Goal: Communication & Community: Answer question/provide support

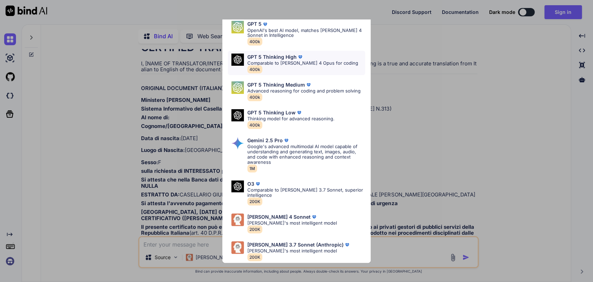
scroll to position [1457, 0]
click at [105, 98] on div "Ultra Models GPT 5 OpenAI's best AI model, matches [PERSON_NAME] 4 Sonnet in In…" at bounding box center [296, 141] width 593 height 282
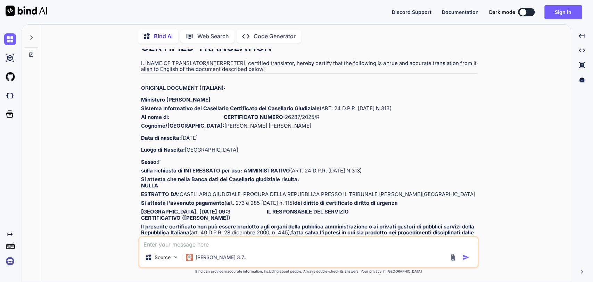
click at [27, 38] on div at bounding box center [31, 36] width 13 height 24
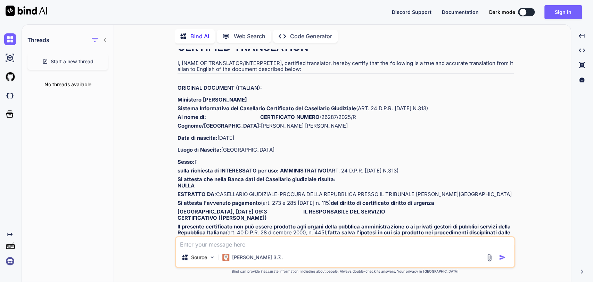
click at [59, 56] on div "Start a new thread" at bounding box center [67, 61] width 81 height 17
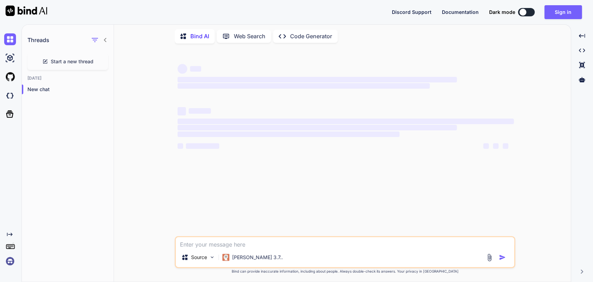
scroll to position [0, 0]
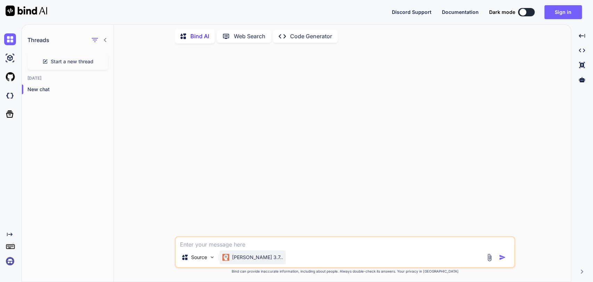
click at [240, 257] on p "[PERSON_NAME] 3.7.." at bounding box center [257, 257] width 51 height 7
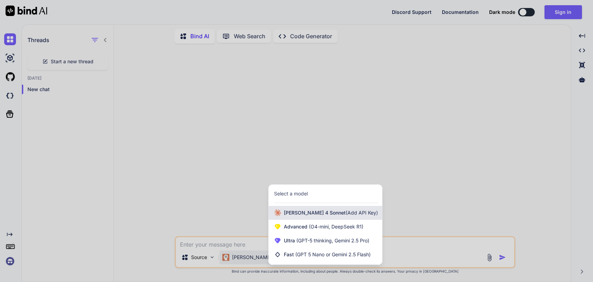
click at [300, 217] on div "[PERSON_NAME] 4 Sonnet (Add API Key)" at bounding box center [326, 213] width 114 height 14
type textarea "x"
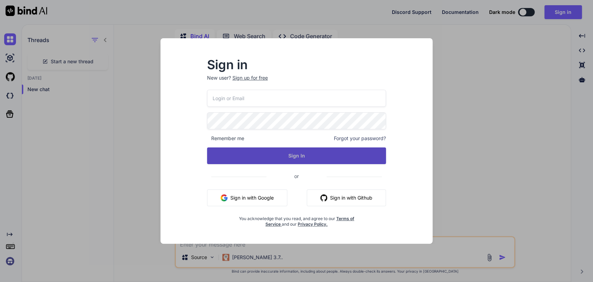
type input "[PERSON_NAME][EMAIL_ADDRESS][PERSON_NAME][DOMAIN_NAME]"
click at [297, 157] on button "Sign In" at bounding box center [296, 155] width 179 height 17
click at [311, 155] on button "Sign In" at bounding box center [296, 155] width 179 height 17
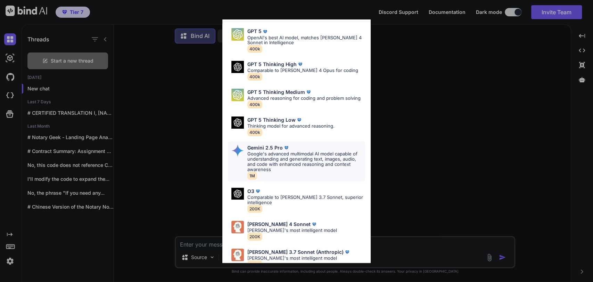
scroll to position [31, 0]
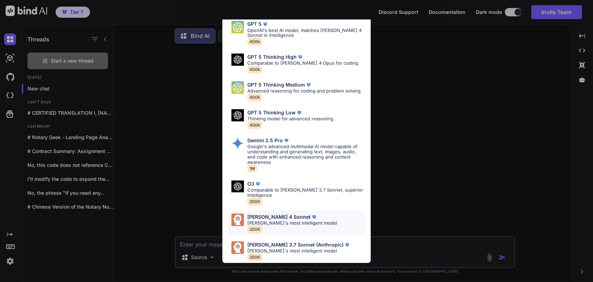
click at [291, 220] on p "[PERSON_NAME]'s most intelligent model" at bounding box center [293, 222] width 90 height 5
type textarea "x"
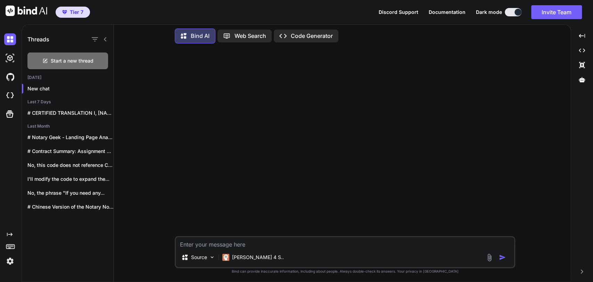
click at [224, 246] on textarea at bounding box center [345, 242] width 339 height 10
click at [229, 245] on textarea at bounding box center [345, 242] width 339 height 10
click at [230, 245] on textarea at bounding box center [345, 242] width 339 height 10
click at [232, 246] on textarea at bounding box center [345, 242] width 339 height 10
click at [236, 246] on textarea at bounding box center [345, 242] width 339 height 10
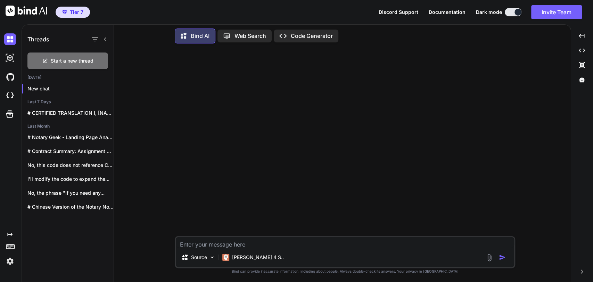
click at [237, 245] on textarea at bounding box center [345, 242] width 339 height 10
click at [239, 244] on textarea at bounding box center [345, 242] width 339 height 10
click at [240, 244] on textarea at bounding box center [345, 242] width 339 height 10
type textarea "T"
type textarea "x"
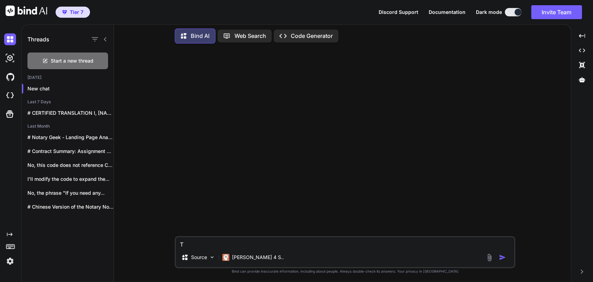
type textarea "Ta"
type textarea "x"
type textarea "Tak"
type textarea "x"
type textarea "Take"
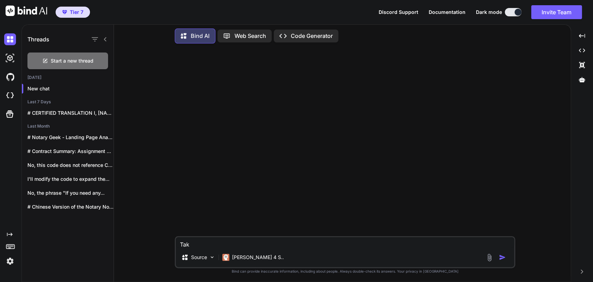
type textarea "x"
type textarea "Take"
type textarea "x"
type textarea "Take t"
type textarea "x"
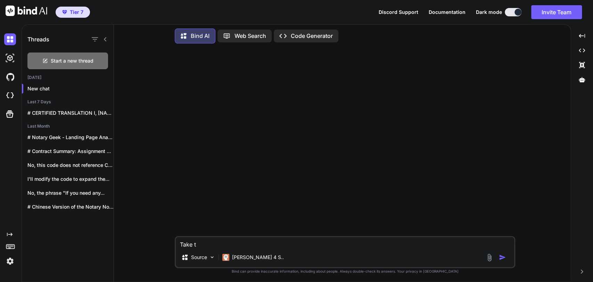
type textarea "Take th"
type textarea "x"
type textarea "Take thi"
type textarea "x"
type textarea "Take this"
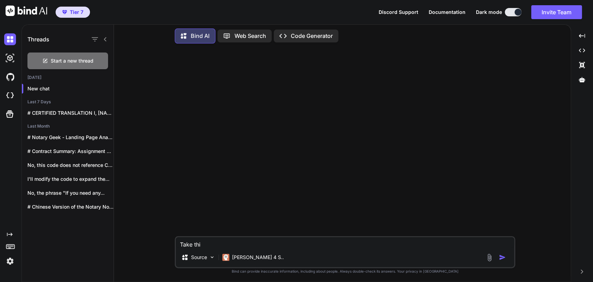
type textarea "x"
type textarea "Take this"
type textarea "x"
type textarea "Take this c"
type textarea "x"
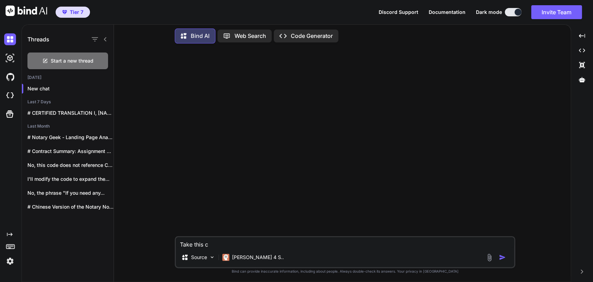
type textarea "Take this co"
type textarea "x"
type textarea "Take this cod"
type textarea "x"
type textarea "Take this code"
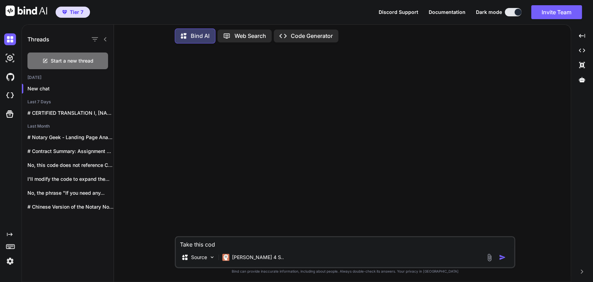
type textarea "x"
type textarea "Take this code"
type textarea "x"
type textarea "Take this code ""
type textarea "x"
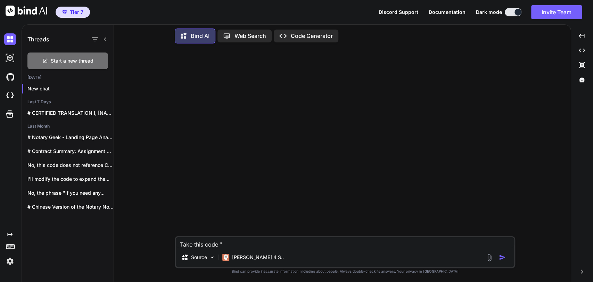
paste textarea "<!DOCTYPE html> <html lang="en"> <head> <meta charset="UTF-8"> <meta name="view…"
type textarea "Take this code "<!DOCTYPE html> <html lang="en"> <head> <meta charset="UTF-8"> …"
type textarea "x"
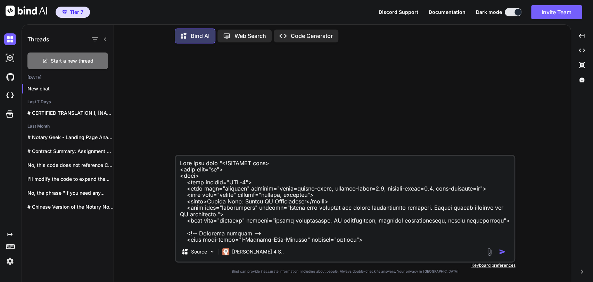
scroll to position [7442, 0]
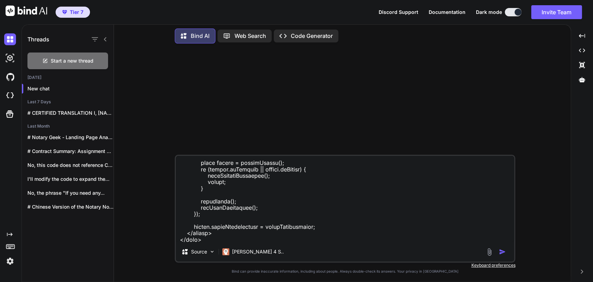
type textarea "Take this code "<!DOCTYPE html> <html lang="en"> <head> <meta charset="UTF-8"> …"
type textarea "x"
type textarea "Take this code "<!DOCTYPE html> <html lang="en"> <head> <meta charset="UTF-8"> …"
type textarea "x"
type textarea "Take this code "<!DOCTYPE html> <html lang="en"> <head> <meta charset="UTF-8"> …"
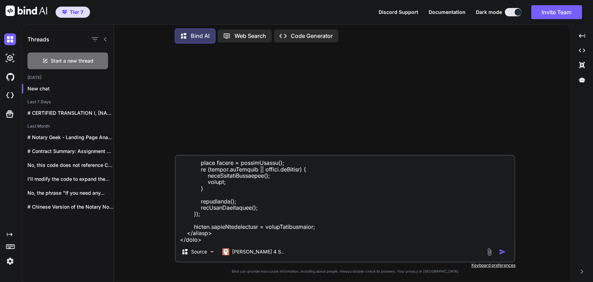
type textarea "x"
type textarea "Take this code "<!DOCTYPE html> <html lang="en"> <head> <meta charset="UTF-8"> …"
type textarea "x"
type textarea "Take this code "<!DOCTYPE html> <html lang="en"> <head> <meta charset="UTF-8"> …"
type textarea "x"
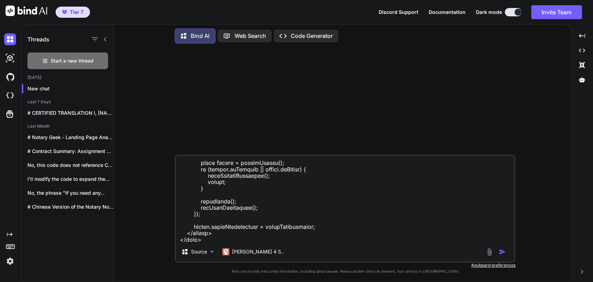
type textarea "Take this code "<!DOCTYPE html> <html lang="en"> <head> <meta charset="UTF-8"> …"
type textarea "x"
type textarea "Take this code "<!DOCTYPE html> <html lang="en"> <head> <meta charset="UTF-8"> …"
type textarea "x"
type textarea "Take this code "<!DOCTYPE html> <html lang="en"> <head> <meta charset="UTF-8"> …"
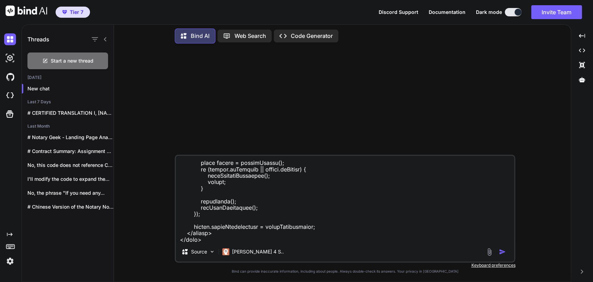
type textarea "x"
type textarea "Take this code "<!DOCTYPE html> <html lang="en"> <head> <meta charset="UTF-8"> …"
type textarea "x"
type textarea "Take this code "<!DOCTYPE html> <html lang="en"> <head> <meta charset="UTF-8"> …"
type textarea "x"
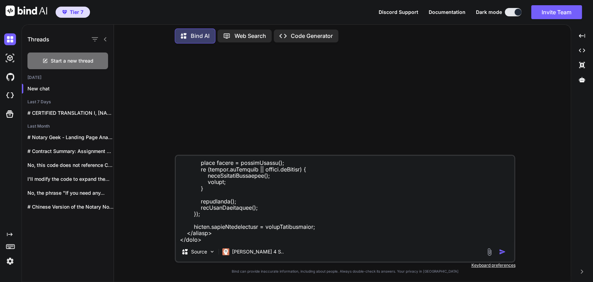
type textarea "Take this code "<!DOCTYPE html> <html lang="en"> <head> <meta charset="UTF-8"> …"
type textarea "x"
type textarea "Take this code "<!DOCTYPE html> <html lang="en"> <head> <meta charset="UTF-8"> …"
type textarea "x"
type textarea "Take this code "<!DOCTYPE html> <html lang="en"> <head> <meta charset="UTF-8"> …"
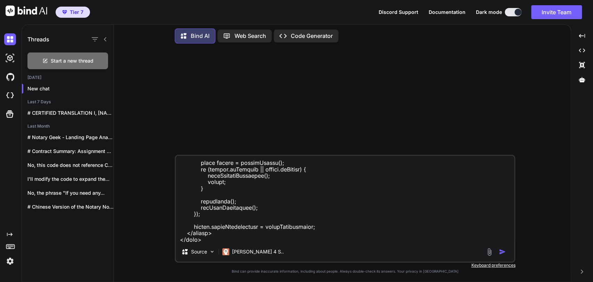
type textarea "x"
type textarea "Take this code "<!DOCTYPE html> <html lang="en"> <head> <meta charset="UTF-8"> …"
type textarea "x"
type textarea "Take this code "<!DOCTYPE html> <html lang="en"> <head> <meta charset="UTF-8"> …"
type textarea "x"
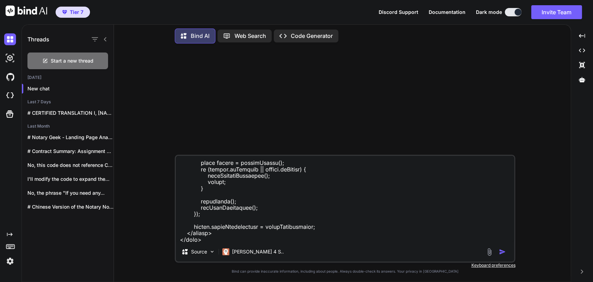
type textarea "Take this code "<!DOCTYPE html> <html lang="en"> <head> <meta charset="UTF-8"> …"
type textarea "x"
type textarea "Take this code "<!DOCTYPE html> <html lang="en"> <head> <meta charset="UTF-8"> …"
type textarea "x"
type textarea "Take this code "<!DOCTYPE html> <html lang="en"> <head> <meta charset="UTF-8"> …"
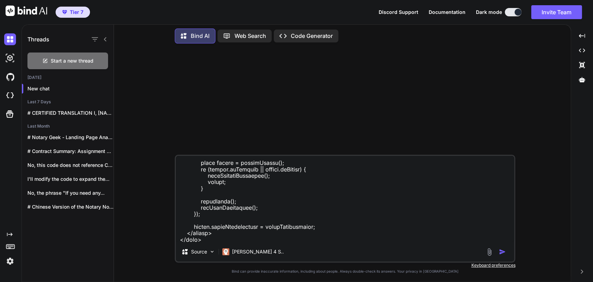
type textarea "x"
type textarea "Take this code "<!DOCTYPE html> <html lang="en"> <head> <meta charset="UTF-8"> …"
type textarea "x"
type textarea "Take this code "<!DOCTYPE html> <html lang="en"> <head> <meta charset="UTF-8"> …"
type textarea "x"
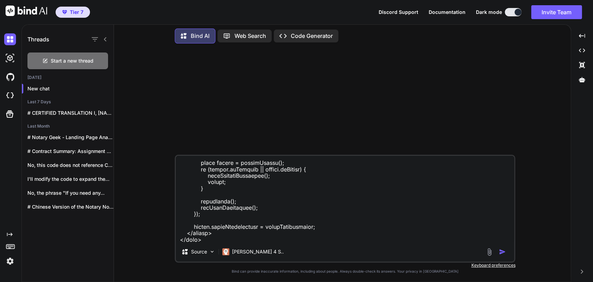
type textarea "Take this code "<!DOCTYPE html> <html lang="en"> <head> <meta charset="UTF-8"> …"
type textarea "x"
type textarea "Take this code "<!DOCTYPE html> <html lang="en"> <head> <meta charset="UTF-8"> …"
type textarea "x"
type textarea "Take this code "<!DOCTYPE html> <html lang="en"> <head> <meta charset="UTF-8"> …"
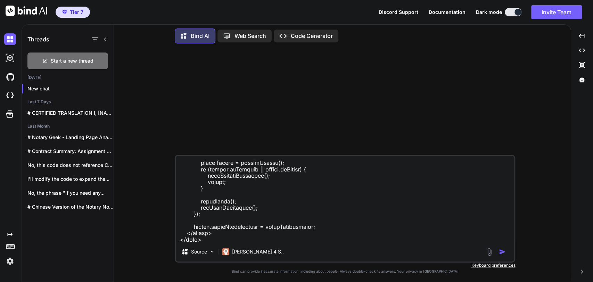
type textarea "x"
type textarea "Take this code "<!DOCTYPE html> <html lang="en"> <head> <meta charset="UTF-8"> …"
type textarea "x"
type textarea "Take this code "<!DOCTYPE html> <html lang="en"> <head> <meta charset="UTF-8"> …"
type textarea "x"
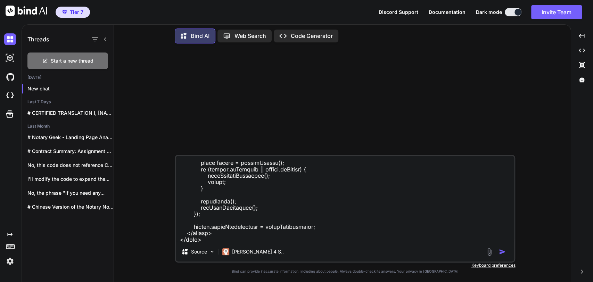
type textarea "Take this code "<!DOCTYPE html> <html lang="en"> <head> <meta charset="UTF-8"> …"
type textarea "x"
type textarea "Take this code "<!DOCTYPE html> <html lang="en"> <head> <meta charset="UTF-8"> …"
type textarea "x"
type textarea "Take this code "<!DOCTYPE html> <html lang="en"> <head> <meta charset="UTF-8"> …"
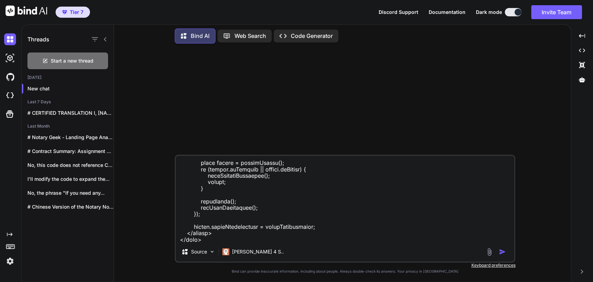
type textarea "x"
type textarea "Take this code "<!DOCTYPE html> <html lang="en"> <head> <meta charset="UTF-8"> …"
type textarea "x"
type textarea "Take this code "<!DOCTYPE html> <html lang="en"> <head> <meta charset="UTF-8"> …"
type textarea "x"
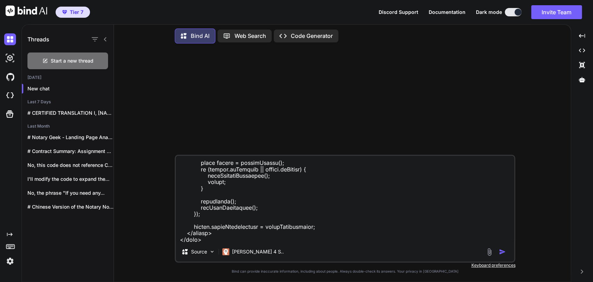
type textarea "Take this code "<!DOCTYPE html> <html lang="en"> <head> <meta charset="UTF-8"> …"
type textarea "x"
type textarea "Take this code "<!DOCTYPE html> <html lang="en"> <head> <meta charset="UTF-8"> …"
type textarea "x"
type textarea "Take this code "<!DOCTYPE html> <html lang="en"> <head> <meta charset="UTF-8"> …"
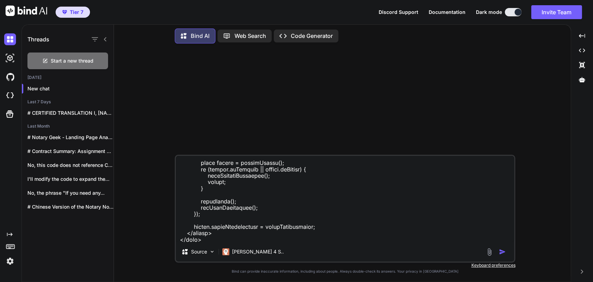
type textarea "x"
type textarea "Take this code "<!DOCTYPE html> <html lang="en"> <head> <meta charset="UTF-8"> …"
type textarea "x"
type textarea "Take this code "<!DOCTYPE html> <html lang="en"> <head> <meta charset="UTF-8"> …"
type textarea "x"
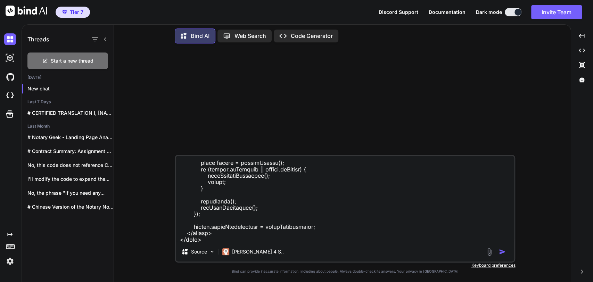
type textarea "Take this code "<!DOCTYPE html> <html lang="en"> <head> <meta charset="UTF-8"> …"
type textarea "x"
type textarea "Take this code "<!DOCTYPE html> <html lang="en"> <head> <meta charset="UTF-8"> …"
type textarea "x"
type textarea "Take this code "<!DOCTYPE html> <html lang="en"> <head> <meta charset="UTF-8"> …"
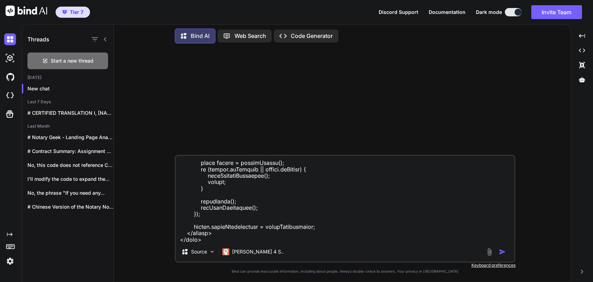
type textarea "x"
type textarea "Take this code "<!DOCTYPE html> <html lang="en"> <head> <meta charset="UTF-8"> …"
type textarea "x"
type textarea "Take this code "<!DOCTYPE html> <html lang="en"> <head> <meta charset="UTF-8"> …"
type textarea "x"
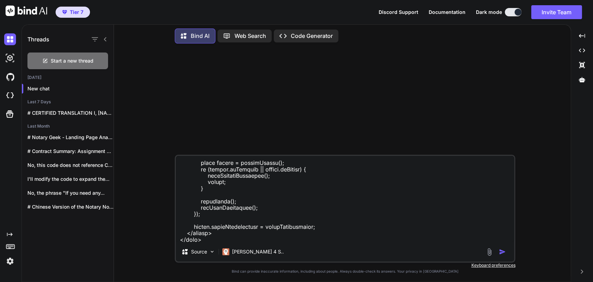
type textarea "Take this code "<!DOCTYPE html> <html lang="en"> <head> <meta charset="UTF-8"> …"
type textarea "x"
type textarea "Take this code "<!DOCTYPE html> <html lang="en"> <head> <meta charset="UTF-8"> …"
type textarea "x"
type textarea "Take this code "<!DOCTYPE html> <html lang="en"> <head> <meta charset="UTF-8"> …"
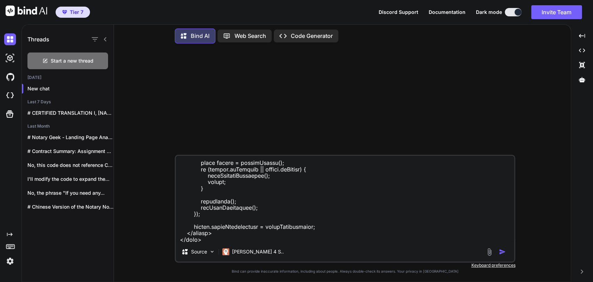
type textarea "x"
type textarea "Take this code "<!DOCTYPE html> <html lang="en"> <head> <meta charset="UTF-8"> …"
type textarea "x"
type textarea "Take this code "<!DOCTYPE html> <html lang="en"> <head> <meta charset="UTF-8"> …"
type textarea "x"
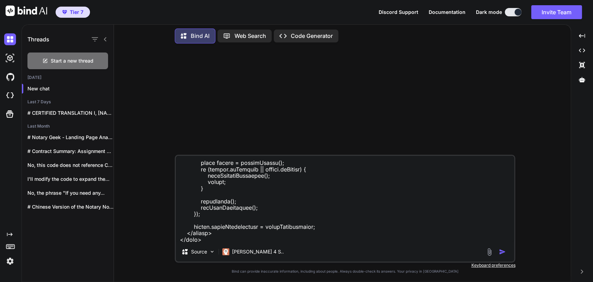
type textarea "Take this code "<!DOCTYPE html> <html lang="en"> <head> <meta charset="UTF-8"> …"
type textarea "x"
type textarea "Take this code "<!DOCTYPE html> <html lang="en"> <head> <meta charset="UTF-8"> …"
type textarea "x"
type textarea "Take this code "<!DOCTYPE html> <html lang="en"> <head> <meta charset="UTF-8"> …"
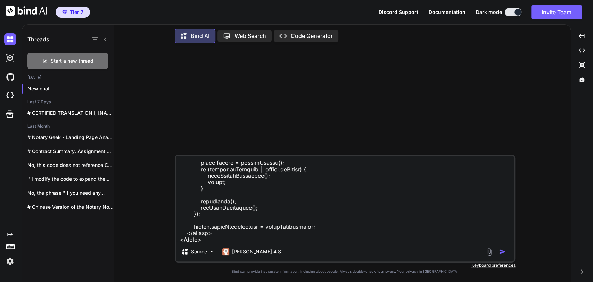
type textarea "x"
type textarea "Take this code "<!DOCTYPE html> <html lang="en"> <head> <meta charset="UTF-8"> …"
type textarea "x"
type textarea "Take this code "<!DOCTYPE html> <html lang="en"> <head> <meta charset="UTF-8"> …"
type textarea "x"
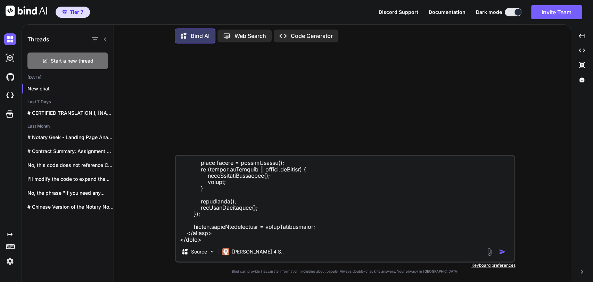
type textarea "Take this code "<!DOCTYPE html> <html lang="en"> <head> <meta charset="UTF-8"> …"
type textarea "x"
type textarea "Take this code "<!DOCTYPE html> <html lang="en"> <head> <meta charset="UTF-8"> …"
type textarea "x"
type textarea "Take this code "<!DOCTYPE html> <html lang="en"> <head> <meta charset="UTF-8"> …"
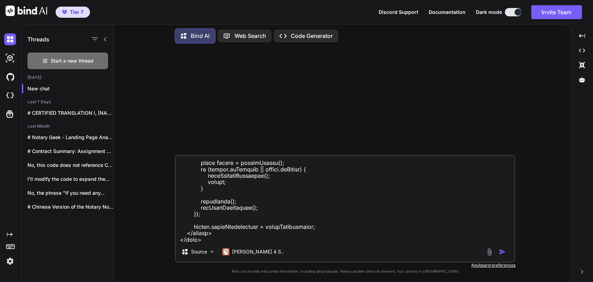
type textarea "x"
type textarea "Take this code "<!DOCTYPE html> <html lang="en"> <head> <meta charset="UTF-8"> …"
type textarea "x"
type textarea "Take this code "<!DOCTYPE html> <html lang="en"> <head> <meta charset="UTF-8"> …"
type textarea "x"
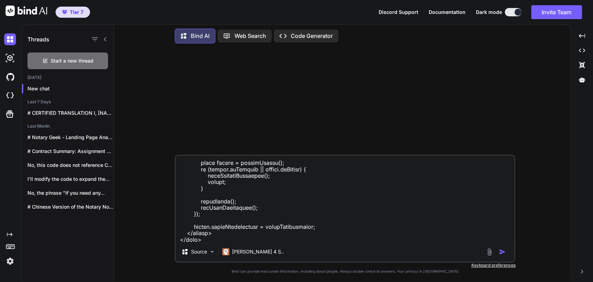
type textarea "Take this code "<!DOCTYPE html> <html lang="en"> <head> <meta charset="UTF-8"> …"
type textarea "x"
type textarea "Take this code "<!DOCTYPE html> <html lang="en"> <head> <meta charset="UTF-8"> …"
type textarea "x"
type textarea "Take this code "<!DOCTYPE html> <html lang="en"> <head> <meta charset="UTF-8"> …"
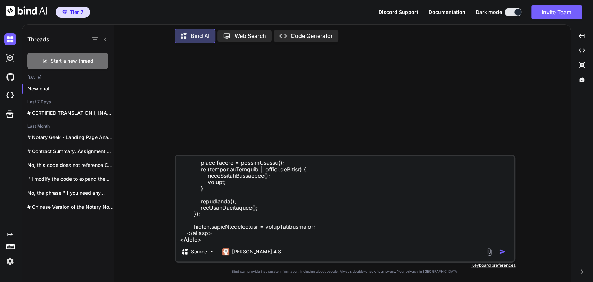
type textarea "x"
type textarea "Take this code "<!DOCTYPE html> <html lang="en"> <head> <meta charset="UTF-8"> …"
type textarea "x"
type textarea "Take this code "<!DOCTYPE html> <html lang="en"> <head> <meta charset="UTF-8"> …"
type textarea "x"
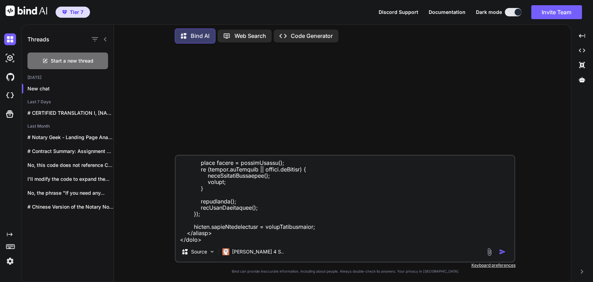
type textarea "Take this code "<!DOCTYPE html> <html lang="en"> <head> <meta charset="UTF-8"> …"
type textarea "x"
type textarea "Take this code "<!DOCTYPE html> <html lang="en"> <head> <meta charset="UTF-8"> …"
type textarea "x"
type textarea "Take this code "<!DOCTYPE html> <html lang="en"> <head> <meta charset="UTF-8"> …"
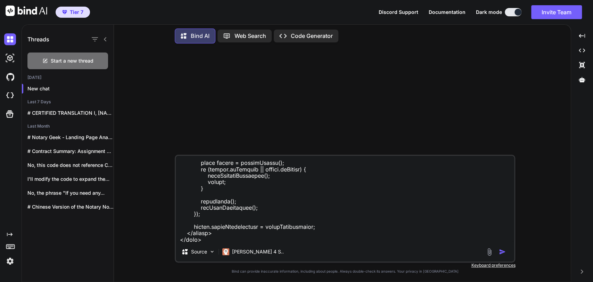
type textarea "x"
type textarea "Take this code "<!DOCTYPE html> <html lang="en"> <head> <meta charset="UTF-8"> …"
type textarea "x"
type textarea "Take this code "<!DOCTYPE html> <html lang="en"> <head> <meta charset="UTF-8"> …"
type textarea "x"
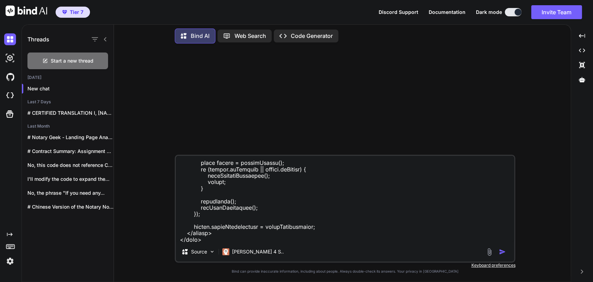
type textarea "Take this code "<!DOCTYPE html> <html lang="en"> <head> <meta charset="UTF-8"> …"
type textarea "x"
type textarea "Take this code "<!DOCTYPE html> <html lang="en"> <head> <meta charset="UTF-8"> …"
type textarea "x"
type textarea "Take this code "<!DOCTYPE html> <html lang="en"> <head> <meta charset="UTF-8"> …"
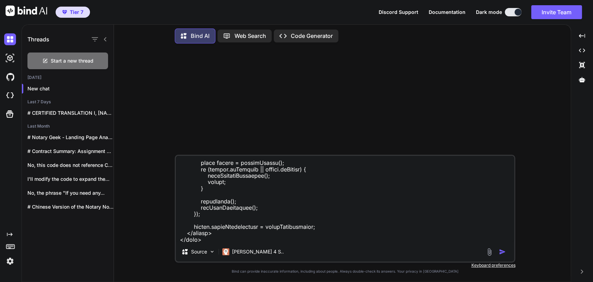
type textarea "x"
type textarea "Take this code "<!DOCTYPE html> <html lang="en"> <head> <meta charset="UTF-8"> …"
type textarea "x"
type textarea "Take this code "<!DOCTYPE html> <html lang="en"> <head> <meta charset="UTF-8"> …"
type textarea "x"
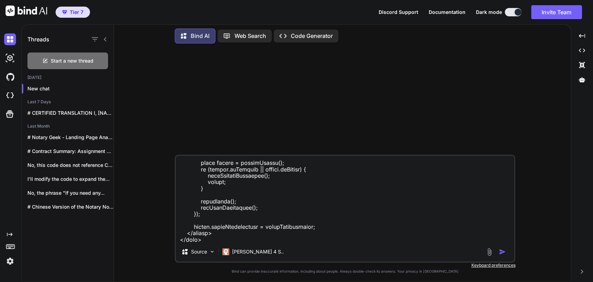
type textarea "Take this code "<!DOCTYPE html> <html lang="en"> <head> <meta charset="UTF-8"> …"
type textarea "x"
type textarea "Take this code "<!DOCTYPE html> <html lang="en"> <head> <meta charset="UTF-8"> …"
type textarea "x"
type textarea "Take this code "<!DOCTYPE html> <html lang="en"> <head> <meta charset="UTF-8"> …"
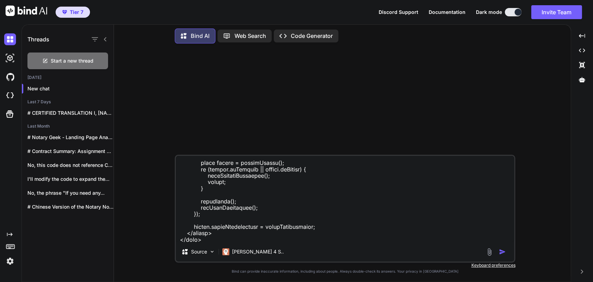
type textarea "x"
type textarea "Take this code "<!DOCTYPE html> <html lang="en"> <head> <meta charset="UTF-8"> …"
type textarea "x"
type textarea "Take this code "<!DOCTYPE html> <html lang="en"> <head> <meta charset="UTF-8"> …"
type textarea "x"
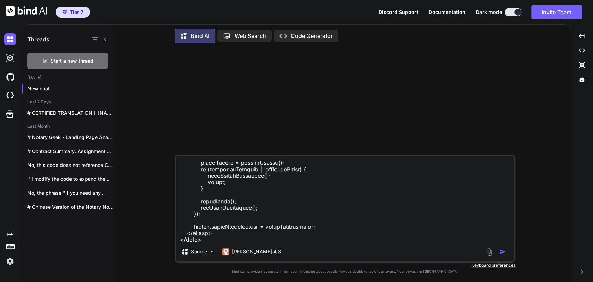
type textarea "Take this code "<!DOCTYPE html> <html lang="en"> <head> <meta charset="UTF-8"> …"
type textarea "x"
type textarea "Take this code "<!DOCTYPE html> <html lang="en"> <head> <meta charset="UTF-8"> …"
type textarea "x"
type textarea "Take this code "<!DOCTYPE html> <html lang="en"> <head> <meta charset="UTF-8"> …"
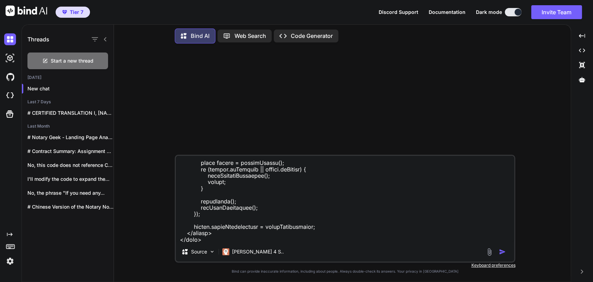
type textarea "x"
type textarea "Take this code "<!DOCTYPE html> <html lang="en"> <head> <meta charset="UTF-8"> …"
type textarea "x"
type textarea "Take this code "<!DOCTYPE html> <html lang="en"> <head> <meta charset="UTF-8"> …"
type textarea "x"
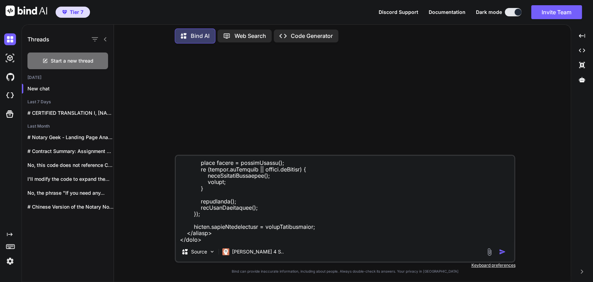
type textarea "Take this code "<!DOCTYPE html> <html lang="en"> <head> <meta charset="UTF-8"> …"
type textarea "x"
type textarea "Take this code "<!DOCTYPE html> <html lang="en"> <head> <meta charset="UTF-8"> …"
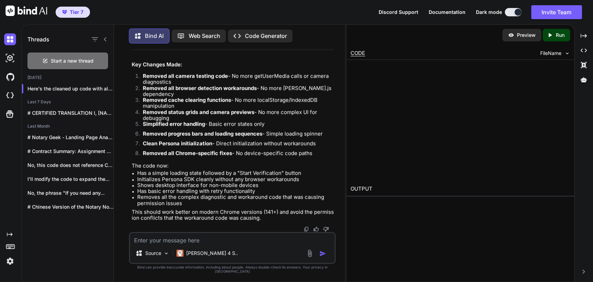
scroll to position [7648, 0]
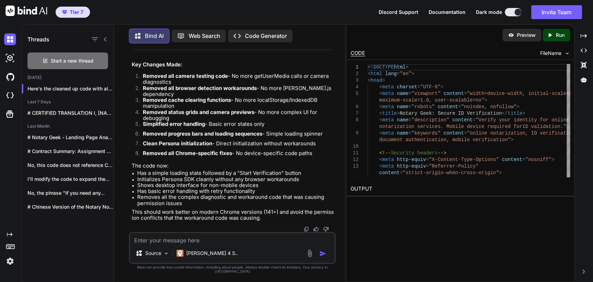
type textarea "x"
click at [221, 243] on textarea at bounding box center [232, 238] width 205 height 10
click at [219, 243] on textarea at bounding box center [232, 238] width 205 height 10
click at [213, 243] on textarea at bounding box center [232, 238] width 205 height 10
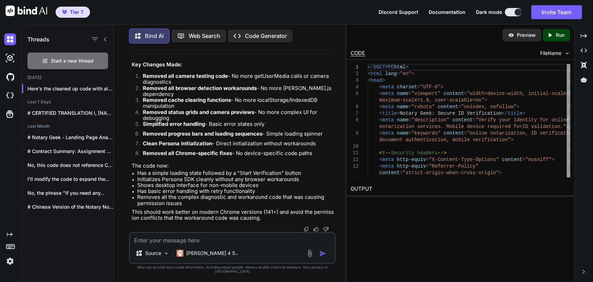
click at [213, 243] on textarea at bounding box center [232, 238] width 205 height 10
click at [212, 243] on textarea at bounding box center [232, 238] width 205 height 10
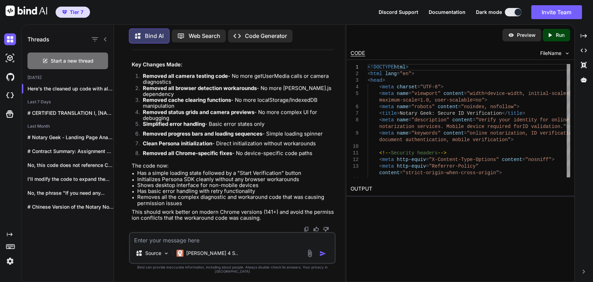
click at [212, 243] on textarea at bounding box center [232, 238] width 205 height 10
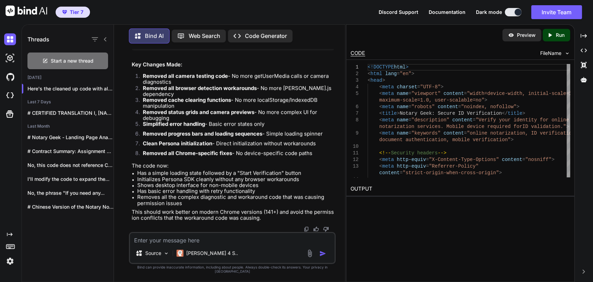
click at [212, 243] on textarea at bounding box center [232, 238] width 205 height 10
type textarea "B"
type textarea "x"
type textarea "Bu"
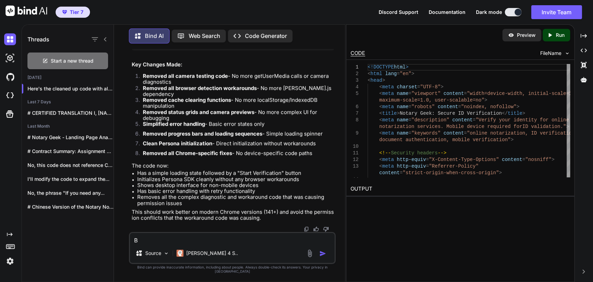
type textarea "x"
type textarea "But"
type textarea "x"
type textarea "But"
type textarea "x"
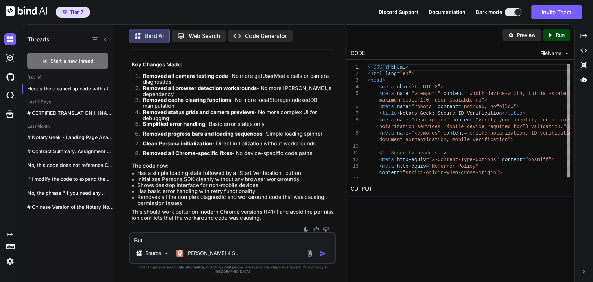
type textarea "But w"
type textarea "x"
type textarea "But we"
type textarea "x"
type textarea "But we"
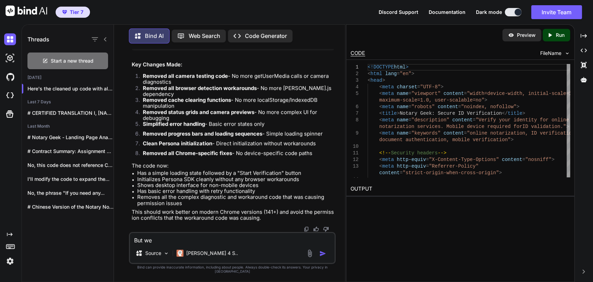
type textarea "x"
type textarea "But we d"
type textarea "x"
type textarea "But we do"
type textarea "x"
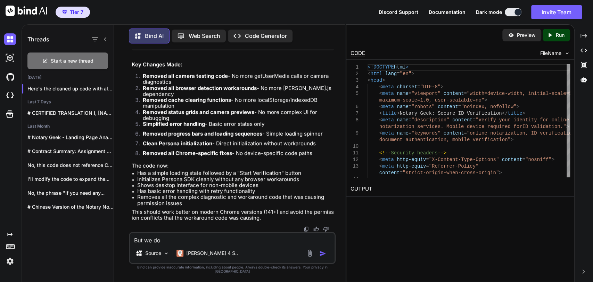
type textarea "But we do"
type textarea "x"
type textarea "But we do n"
type textarea "x"
type textarea "But we do no"
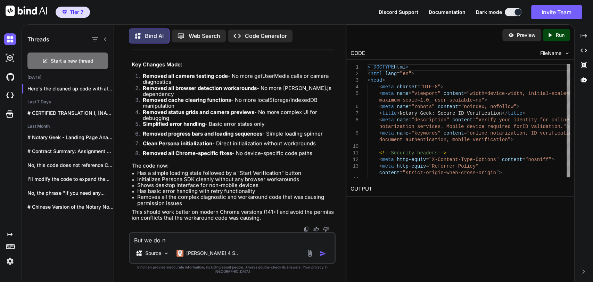
type textarea "x"
type textarea "But we do not"
type textarea "x"
type textarea "But we do not"
type textarea "x"
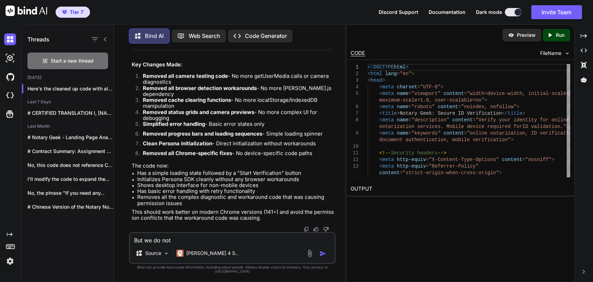
type textarea "But we do not w"
type textarea "x"
type textarea "But we do not wa"
type textarea "x"
type textarea "But we do not wan"
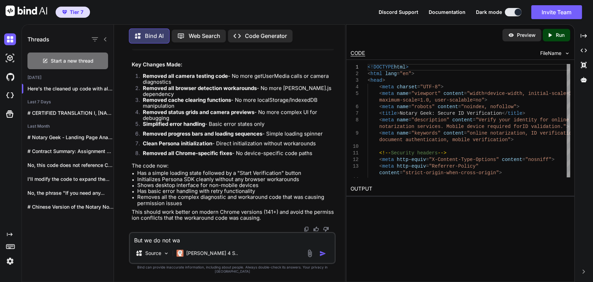
type textarea "x"
type textarea "But we do not want"
type textarea "x"
type textarea "But we do not want"
type textarea "x"
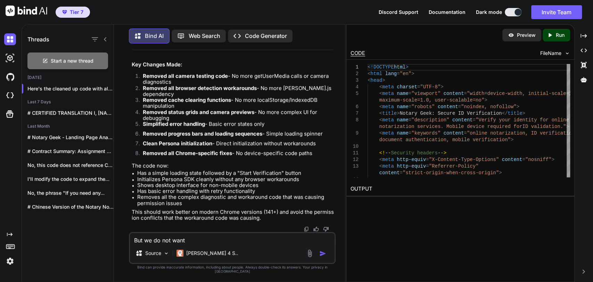
type textarea "But we do not want t"
type textarea "x"
type textarea "But we do not want th"
type textarea "x"
type textarea "But we do not want the"
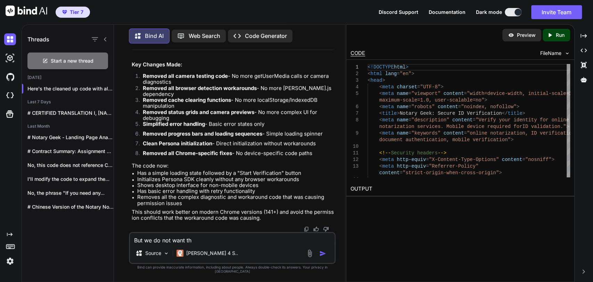
type textarea "x"
type textarea "But we do not want the"
type textarea "x"
drag, startPoint x: 283, startPoint y: 176, endPoint x: 240, endPoint y: 179, distance: 42.8
click at [240, 176] on li "Has a simple loading state followed by a "Start Verification" button" at bounding box center [235, 173] width 197 height 6
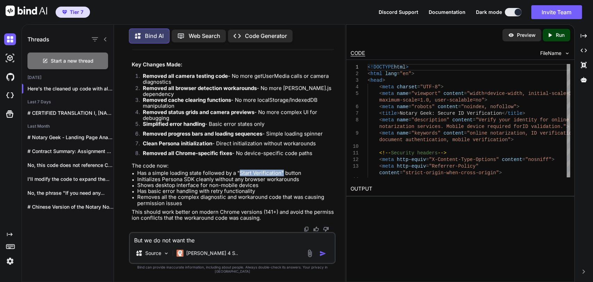
copy li "Start Verification""
click at [224, 237] on textarea "But we do not want the" at bounding box center [232, 238] width 205 height 10
paste textarea "Start Verification""
type textarea "But we do not want the Start Verification""
type textarea "x"
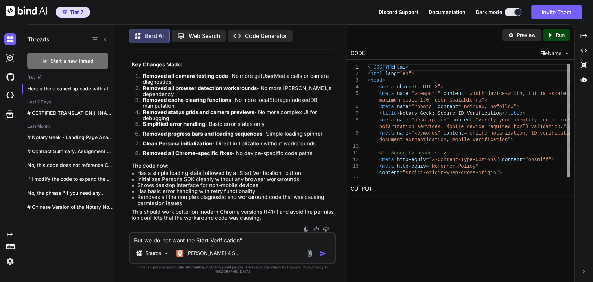
type textarea "But we do not want the Start Verification""
type textarea "x"
type textarea "But we do not want the Start Verification""
type textarea "x"
type textarea "But we do not want the Start Verification"
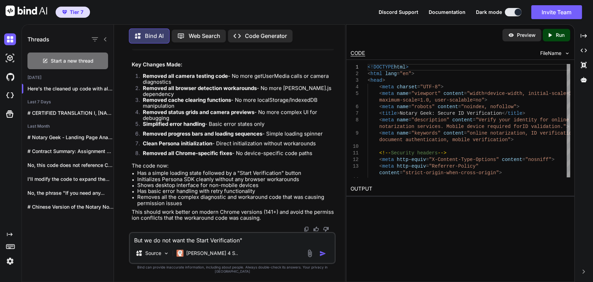
type textarea "x"
type textarea "But we do not want the Start Verification"
type textarea "x"
type textarea "But we do not want the Start Verification ,"
type textarea "x"
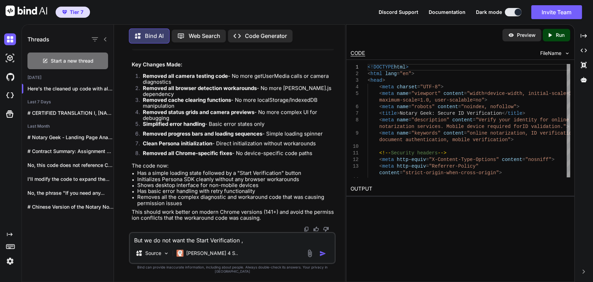
type textarea "But we do not want the Start Verification ,"
type textarea "x"
type textarea "But we do not want the Start Verification , o"
type textarea "x"
type textarea "But we do not want the Start Verification , on"
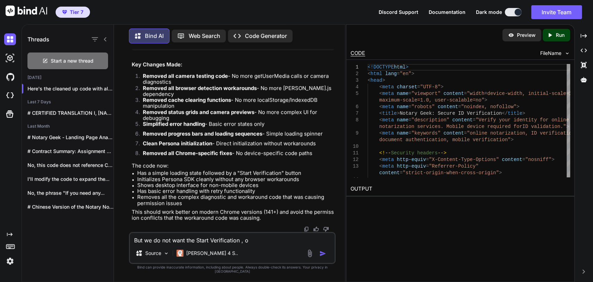
type textarea "x"
type textarea "But we do not want the Start Verification , o"
type textarea "x"
type textarea "But we do not want the Start Verification ,"
type textarea "x"
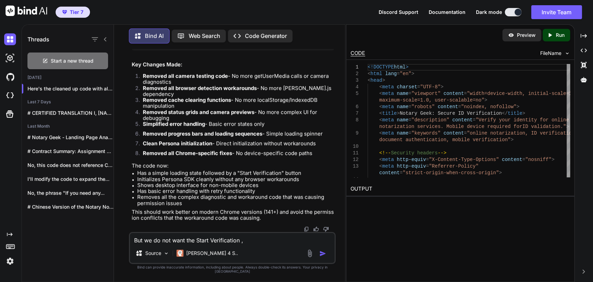
type textarea "But we do not want the Start Verification , i"
type textarea "x"
type textarea "But we do not want the Start Verification , in"
type textarea "x"
type textarea "But we do not want the Start Verification , ins"
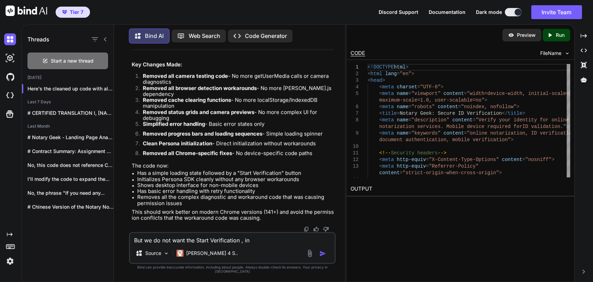
type textarea "x"
type textarea "But we do not want the Start Verification , insr"
type textarea "x"
type textarea "But we do not want the Start Verification , insre"
type textarea "x"
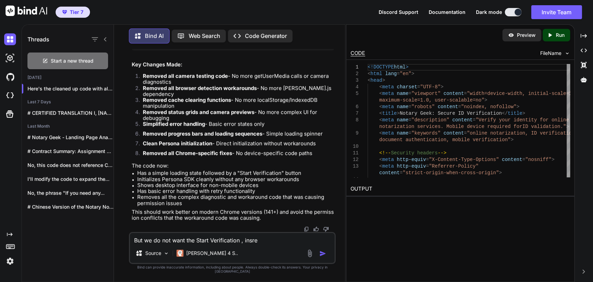
type textarea "But we do not want the Start Verification , insrea"
type textarea "x"
type textarea "But we do not want the Start Verification , insread"
type textarea "x"
type textarea "But we do not want the Start Verification , insread"
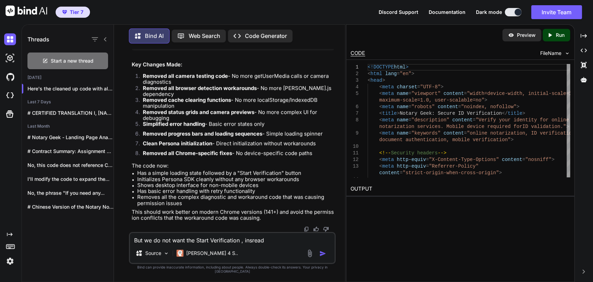
type textarea "x"
type textarea "But we do not want the Start Verification , insread l"
type textarea "x"
type textarea "But we do not want the Start Verification , insread le"
type textarea "x"
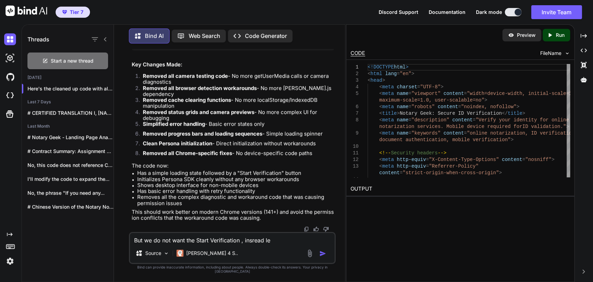
type textarea "But we do not want the Start Verification , insread let"
type textarea "x"
type textarea "But we do not want the Start Verification , insread le"
type textarea "x"
type textarea "But we do not want the Start Verification , insread l"
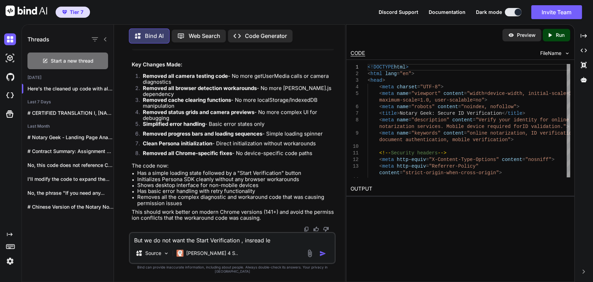
type textarea "x"
type textarea "But we do not want the Start Verification , insread"
type textarea "x"
type textarea "But we do not want the Start Verification , insread"
type textarea "x"
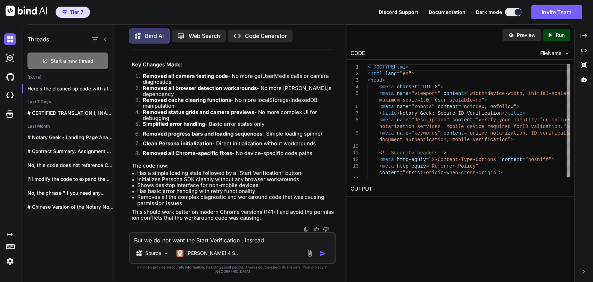
type textarea "But we do not want the Start Verification , insrea"
type textarea "x"
type textarea "But we do not want the Start Verification , insre"
type textarea "x"
type textarea "But we do not want the Start Verification , insr"
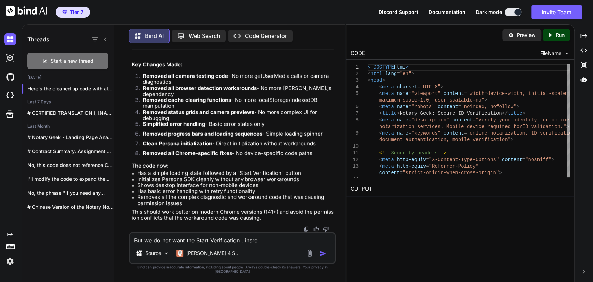
type textarea "x"
type textarea "But we do not want the Start Verification , ins"
type textarea "x"
type textarea "But we do not want the Start Verification , inss"
type textarea "x"
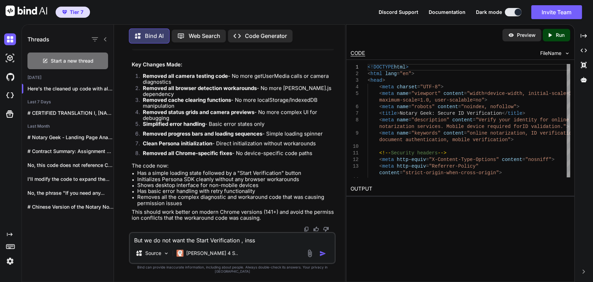
type textarea "But we do not want the Start Verification , ins"
type textarea "x"
type textarea "But we do not want the Start Verification , inst"
type textarea "x"
type textarea "But we do not want the Start Verification , inste"
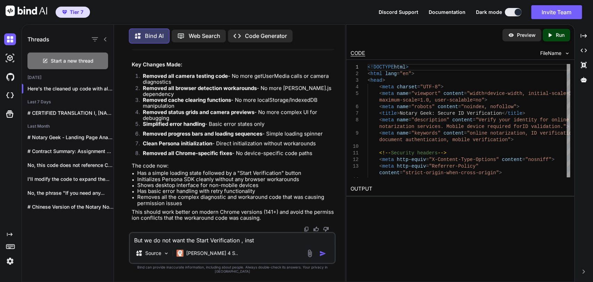
type textarea "x"
type textarea "But we do not want the Start Verification , instea"
type textarea "x"
type textarea "But we do not want the Start Verification , instead"
type textarea "x"
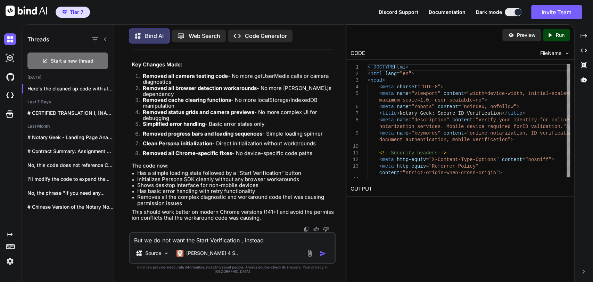
type textarea "But we do not want the Start Verification , instead"
type textarea "x"
type textarea "But we do not want the Start Verification , instead w"
type textarea "x"
type textarea "But we do not want the Start Verification , instead we"
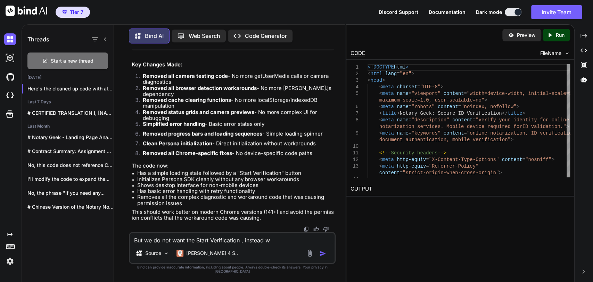
type textarea "x"
type textarea "But we do not want the Start Verification , instead we"
type textarea "x"
type textarea "But we do not want the Start Verification , instead we s"
type textarea "x"
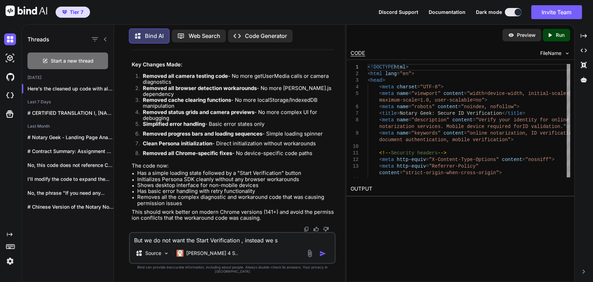
type textarea "But we do not want the Start Verification , instead we sh"
type textarea "x"
type textarea "But we do not want the Start Verification , instead we sho"
type textarea "x"
type textarea "But we do not want the Start Verification , instead we shou"
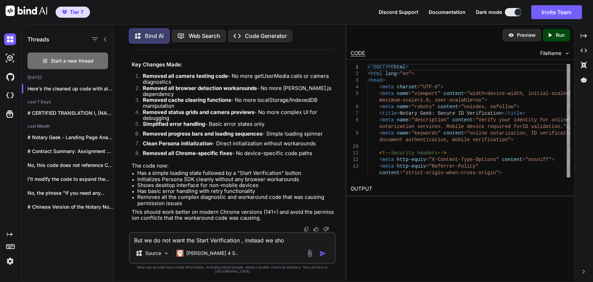
type textarea "x"
type textarea "But we do not want the Start Verification , instead we shoul"
type textarea "x"
type textarea "But we do not want the Start Verification , instead we should"
type textarea "x"
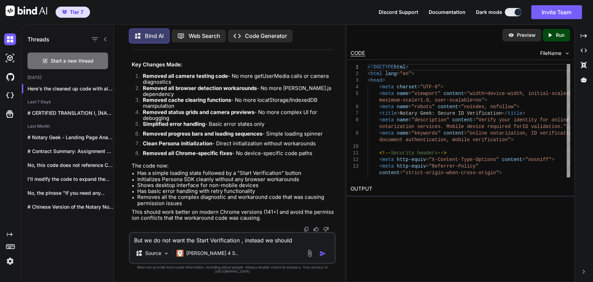
type textarea "But we do not want the Start Verification , instead we should"
type textarea "x"
type textarea "But we do not want the Start Verification , instead we should a"
type textarea "x"
type textarea "But we do not want the Start Verification , instead we should ac"
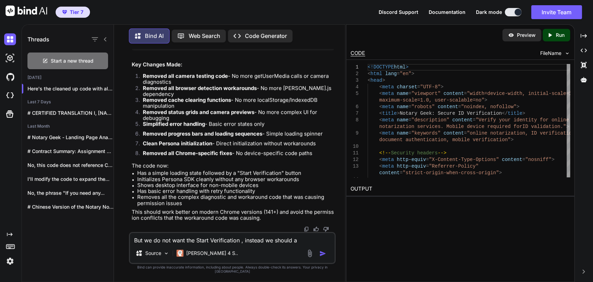
type textarea "x"
type textarea "But we do not want the Start Verification , instead we should acc"
type textarea "x"
type textarea "But we do not want the Start Verification , instead we should accc"
type textarea "x"
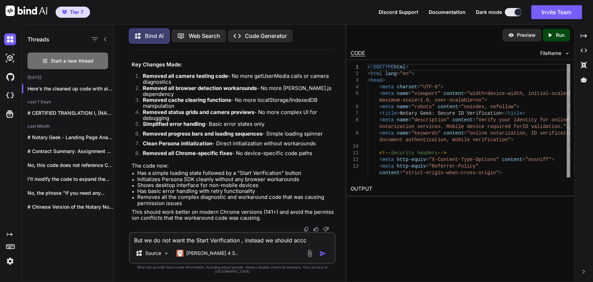
type textarea "But we do not want the Start Verification , instead we should acc"
type textarea "x"
type textarea "But we do not want the Start Verification , instead we should acco"
type textarea "x"
type textarea "But we do not want the Start Verification , instead we should accou"
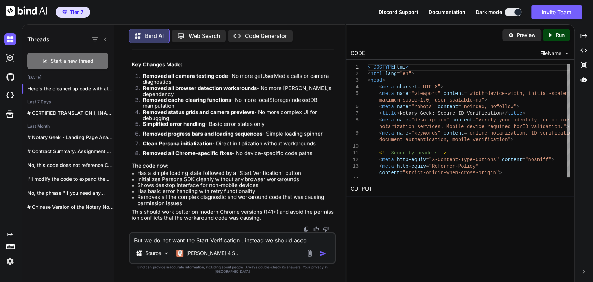
type textarea "x"
type textarea "But we do not want the Start Verification , instead we should accoun"
type textarea "x"
type textarea "But we do not want the Start Verification , instead we should account"
type textarea "x"
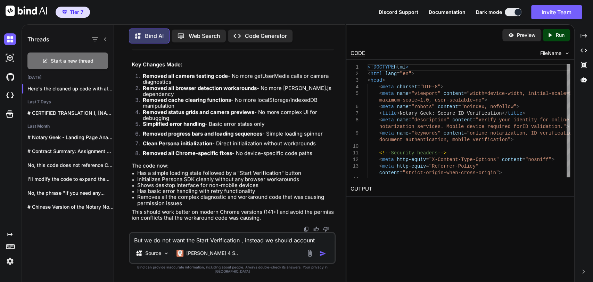
type textarea "But we do not want the Start Verification , instead we should account"
type textarea "x"
type textarea "But we do not want the Start Verification , instead we should account f"
type textarea "x"
type textarea "But we do not want the Start Verification , instead we should account fo"
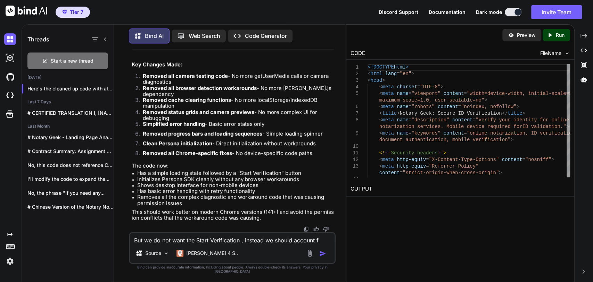
type textarea "x"
type textarea "But we do not want the Start Verification , instead we should account for"
type textarea "x"
type textarea "But we do not want the Start Verification , instead we should account for"
type textarea "x"
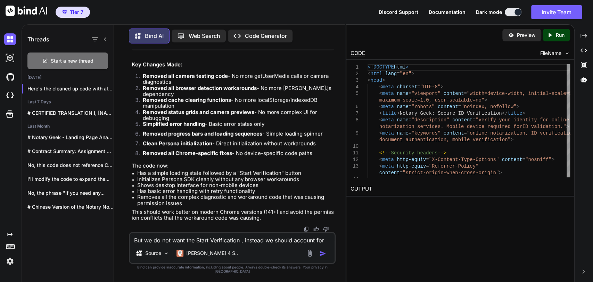
type textarea "But we do not want the Start Verification , instead we should account for n"
type textarea "x"
type textarea "But we do not want the Start Verification , instead we should account for ny"
type textarea "x"
type textarea "But we do not want the Start Verification , instead we should account for ny"
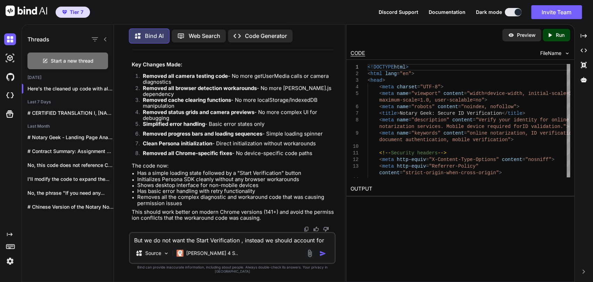
type textarea "x"
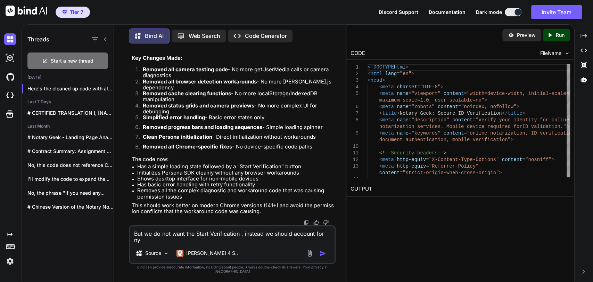
type textarea "But we do not want the Start Verification , instead we should account for ny"
type textarea "x"
type textarea "But we do not want the Start Verification , instead we should account for n"
type textarea "x"
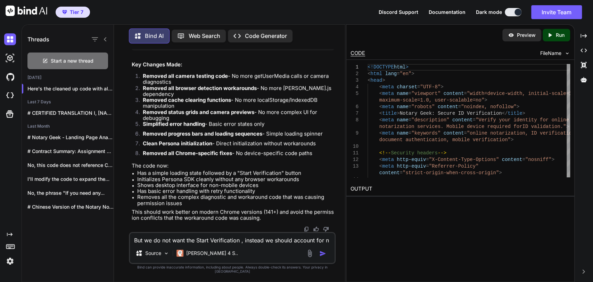
type textarea "But we do not want the Start Verification , instead we should account for"
type textarea "x"
type textarea "But we do not want the Start Verification , instead we should account for a"
type textarea "x"
type textarea "But we do not want the Start Verification , instead we should account for an"
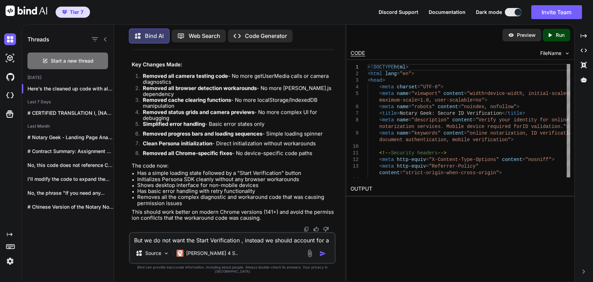
type textarea "x"
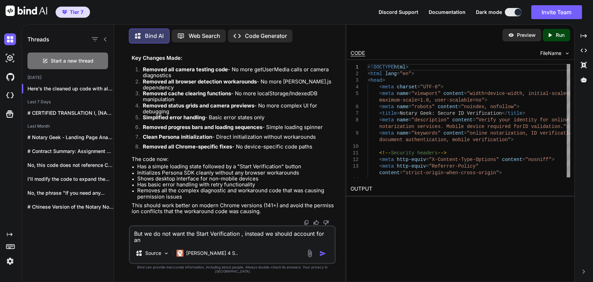
type textarea "But we do not want the Start Verification , instead we should account for any"
type textarea "x"
type textarea "But we do not want the Start Verification , instead we should account for any"
type textarea "x"
type textarea "But we do not want the Start Verification , instead we should account for any t"
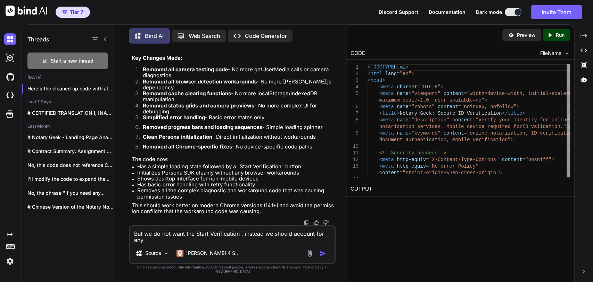
type textarea "x"
type textarea "But we do not want the Start Verification , instead we should account for any ti"
type textarea "x"
type textarea "But we do not want the Start Verification , instead we should account for any t…"
type textarea "x"
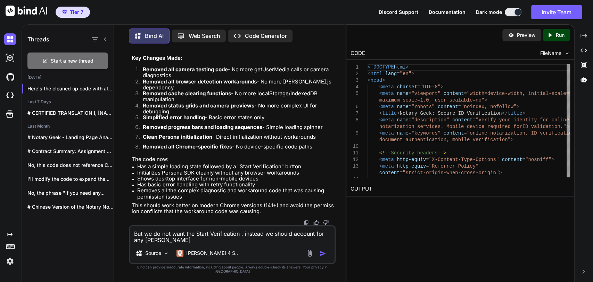
type textarea "But we do not want the Start Verification , instead we should account for any t…"
type textarea "x"
type textarea "But we do not want the Start Verification , instead we should account for any t…"
type textarea "x"
type textarea "But we do not want the Start Verification , instead we should account for any t…"
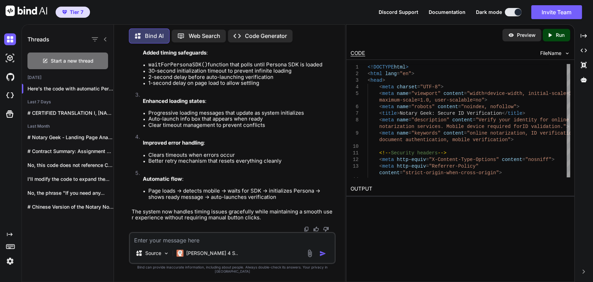
scroll to position [14206, 0]
drag, startPoint x: 148, startPoint y: 146, endPoint x: 202, endPoint y: 145, distance: 53.5
click at [202, 68] on code "waitForPersonaSDK()" at bounding box center [177, 64] width 59 height 7
drag, startPoint x: 204, startPoint y: 144, endPoint x: 149, endPoint y: 144, distance: 54.6
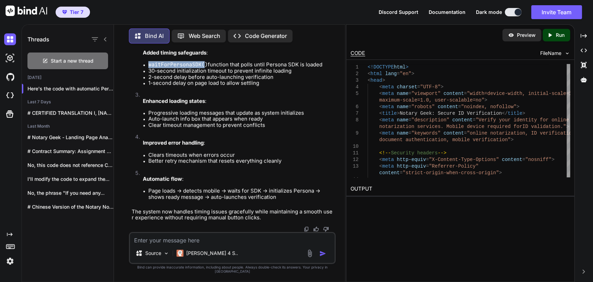
click at [149, 68] on code "waitForPersonaSDK()" at bounding box center [177, 64] width 59 height 7
drag, startPoint x: 309, startPoint y: 144, endPoint x: 252, endPoint y: 146, distance: 56.7
click at [252, 68] on li "waitForPersonaSDK() function that polls until Persona SDK is loaded" at bounding box center [241, 65] width 186 height 6
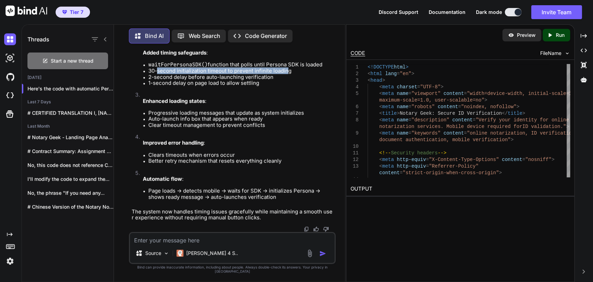
drag, startPoint x: 158, startPoint y: 154, endPoint x: 287, endPoint y: 154, distance: 129.3
click at [287, 74] on li "30-second initialization timeout to prevent infinite loading" at bounding box center [241, 71] width 186 height 6
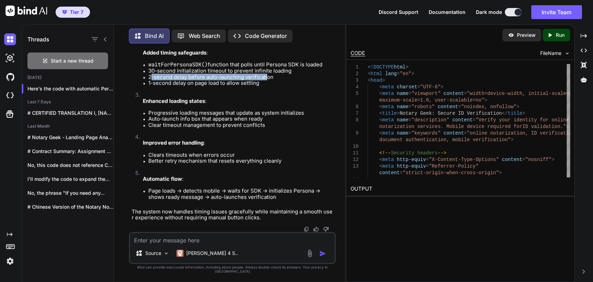
drag, startPoint x: 152, startPoint y: 159, endPoint x: 266, endPoint y: 159, distance: 114.0
click at [266, 80] on li "2-second delay before auto-launching verification" at bounding box center [241, 77] width 186 height 6
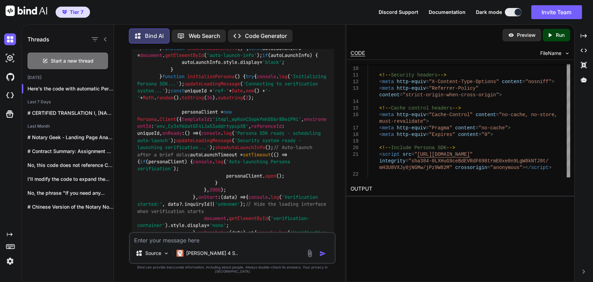
scroll to position [7833, 0]
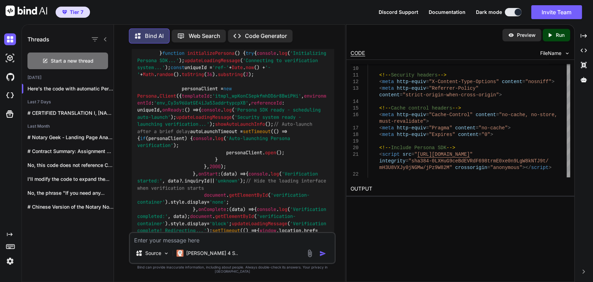
click at [554, 14] on button "Invite Team" at bounding box center [557, 12] width 51 height 14
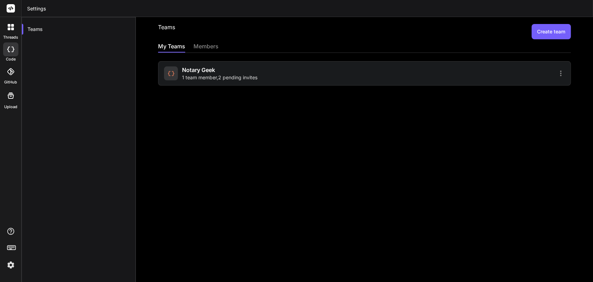
click at [209, 42] on div "members" at bounding box center [206, 47] width 25 height 10
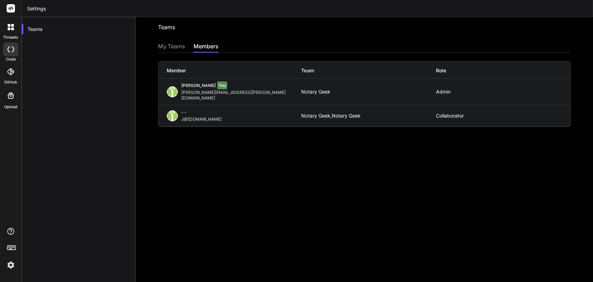
click at [176, 47] on div "My Teams" at bounding box center [171, 47] width 27 height 10
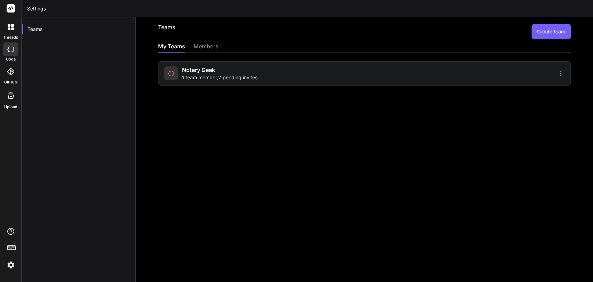
click at [550, 73] on div at bounding box center [466, 73] width 198 height 8
click at [565, 73] on div "Notary Geek 1 team member , 2 pending invites" at bounding box center [364, 73] width 413 height 24
click at [558, 73] on icon at bounding box center [561, 73] width 8 height 8
click at [509, 92] on span "Members" at bounding box center [516, 91] width 22 height 7
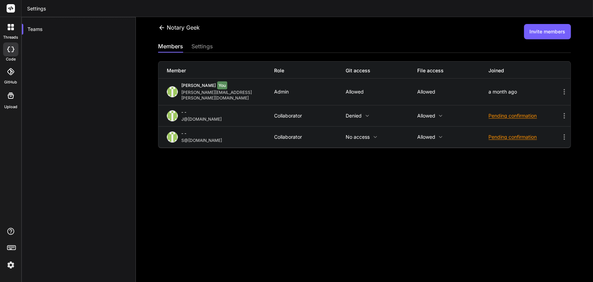
click at [367, 113] on icon at bounding box center [368, 116] width 6 height 6
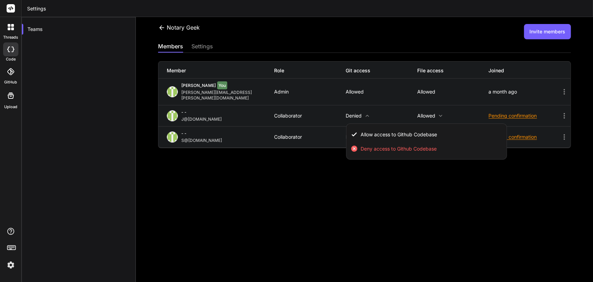
click at [541, 104] on div at bounding box center [296, 141] width 593 height 282
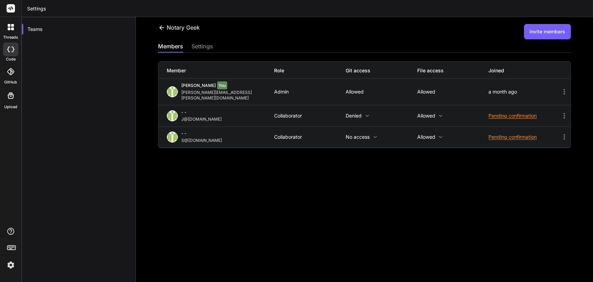
click at [560, 112] on icon at bounding box center [564, 116] width 8 height 8
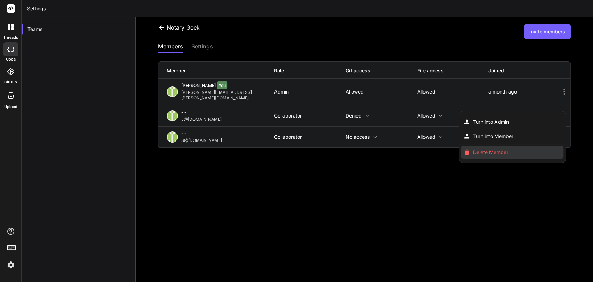
click at [501, 149] on span "Delete Member" at bounding box center [490, 152] width 35 height 7
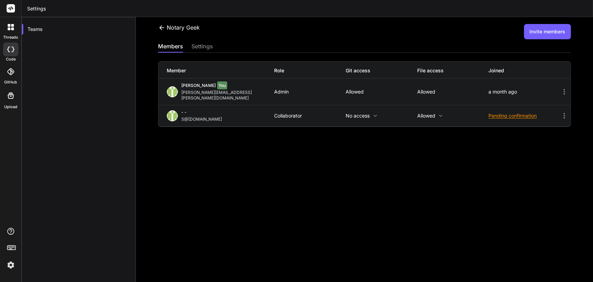
click at [560, 112] on icon at bounding box center [564, 116] width 8 height 8
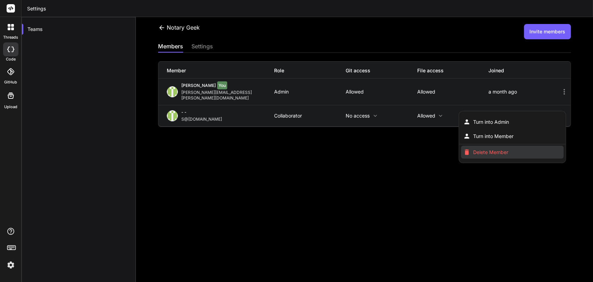
click at [504, 149] on span "Delete Member" at bounding box center [490, 152] width 35 height 7
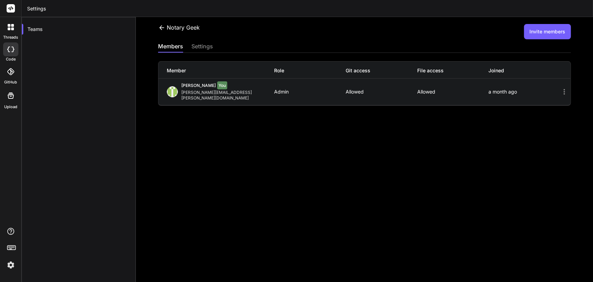
click at [541, 33] on button "Invite members" at bounding box center [547, 31] width 47 height 15
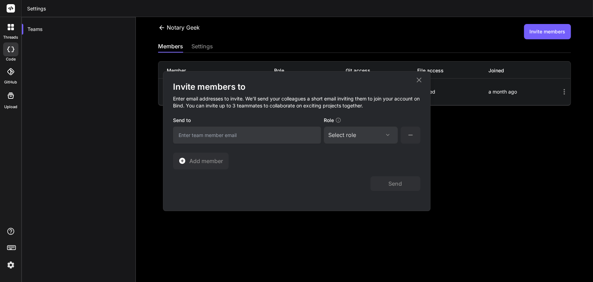
click at [279, 128] on input "email" at bounding box center [247, 135] width 148 height 17
click at [341, 127] on div "Select role Assign Role Admin Collaborator Basic" at bounding box center [361, 135] width 74 height 17
click at [345, 131] on div "Select role" at bounding box center [343, 135] width 28 height 8
click at [358, 179] on div "Collaborator" at bounding box center [352, 181] width 28 height 7
click at [285, 136] on input "email" at bounding box center [247, 135] width 148 height 17
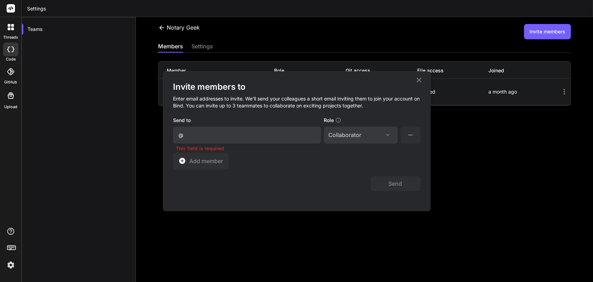
drag, startPoint x: 197, startPoint y: 140, endPoint x: 180, endPoint y: 142, distance: 17.5
click at [180, 142] on input "@" at bounding box center [247, 135] width 148 height 17
drag, startPoint x: 206, startPoint y: 140, endPoint x: 214, endPoint y: 137, distance: 8.9
click at [206, 139] on input "@" at bounding box center [247, 135] width 148 height 17
drag, startPoint x: 147, startPoint y: 138, endPoint x: 142, endPoint y: 139, distance: 5.3
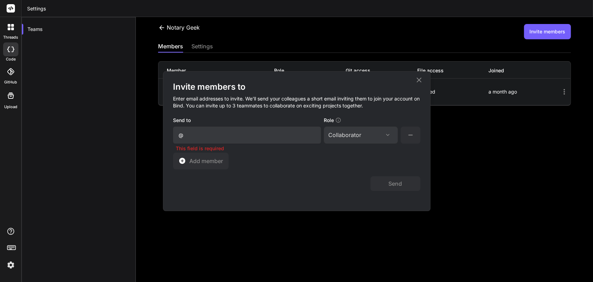
click at [142, 139] on div "Invite members to Enter email addresses to invite. We’ll send your colleagues a…" at bounding box center [296, 141] width 593 height 282
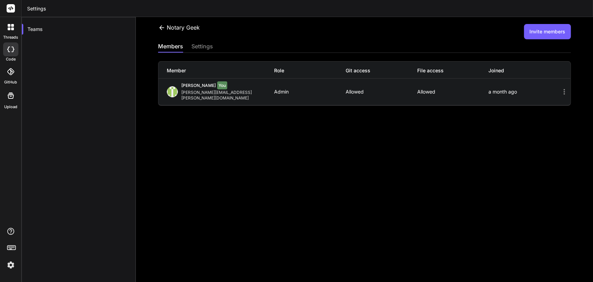
click at [554, 32] on button "Invite members" at bounding box center [547, 31] width 47 height 15
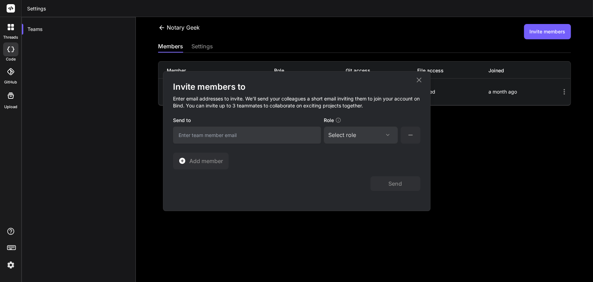
drag, startPoint x: 304, startPoint y: 130, endPoint x: 189, endPoint y: 130, distance: 114.7
click at [189, 130] on input "email" at bounding box center [247, 135] width 148 height 17
click at [348, 128] on div "Select role Assign Role Admin Collaborator Basic" at bounding box center [361, 135] width 74 height 17
click at [348, 133] on div "Select role" at bounding box center [343, 135] width 28 height 8
click at [350, 178] on div "Collaborator" at bounding box center [352, 181] width 28 height 7
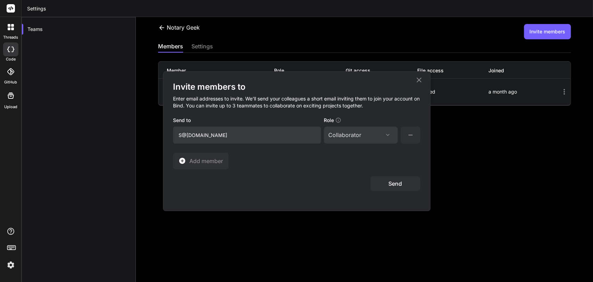
click at [390, 182] on button "Send" at bounding box center [396, 183] width 50 height 15
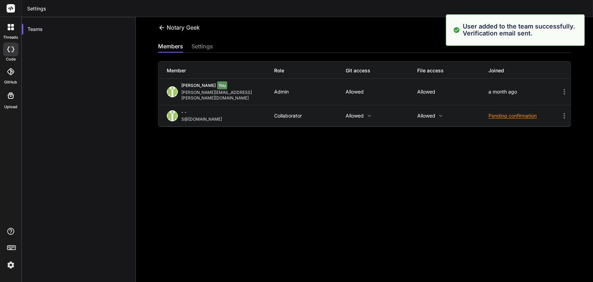
click at [578, 77] on div "Notary Geek Invite members members settings Member Role Git access File access …" at bounding box center [364, 149] width 457 height 265
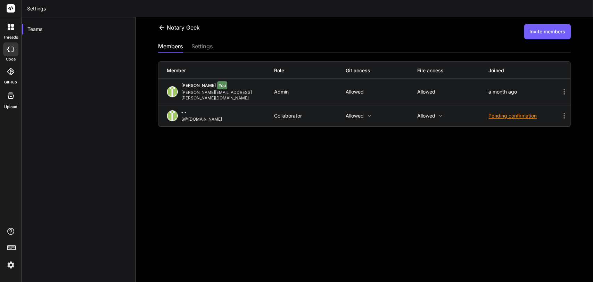
click at [526, 30] on button "Invite members" at bounding box center [547, 31] width 47 height 15
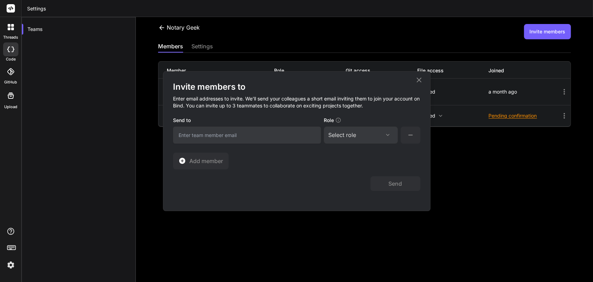
click at [253, 134] on input "email" at bounding box center [247, 135] width 148 height 17
paste input "S@notary.cx"
drag, startPoint x: 183, startPoint y: 135, endPoint x: 157, endPoint y: 133, distance: 26.5
click at [157, 133] on div "Invite members to Enter email addresses to invite. We’ll send your colleagues a…" at bounding box center [296, 141] width 593 height 282
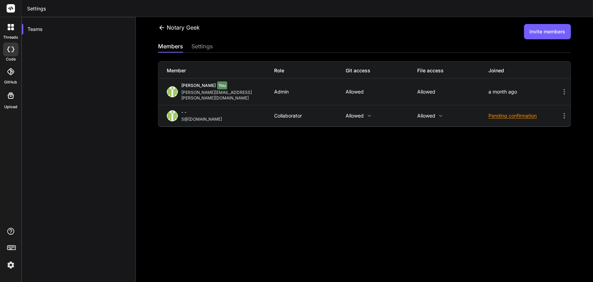
click at [555, 39] on div "Notary Geek Invite members members settings Member Role Git access File access …" at bounding box center [364, 149] width 457 height 265
click at [555, 34] on button "Invite members" at bounding box center [547, 31] width 47 height 15
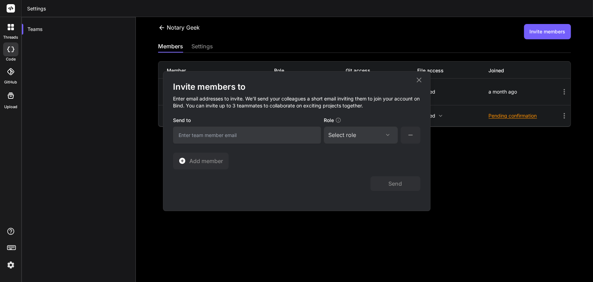
click at [225, 133] on input "email" at bounding box center [247, 135] width 148 height 17
paste input "S@notary.cx"
drag, startPoint x: 181, startPoint y: 135, endPoint x: 166, endPoint y: 135, distance: 14.6
click at [166, 135] on div "Invite members to Enter email addresses to invite. We’ll send your colleagues a…" at bounding box center [296, 141] width 267 height 139
click at [352, 129] on div "Select role Assign Role Admin Collaborator Basic" at bounding box center [361, 135] width 74 height 17
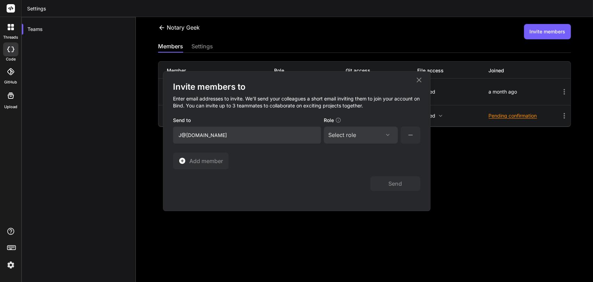
click at [352, 131] on div "Select role" at bounding box center [343, 135] width 28 height 8
click at [345, 178] on div "Collaborator" at bounding box center [352, 181] width 28 height 7
click at [400, 184] on button "Send" at bounding box center [396, 183] width 50 height 15
